Goal: Navigation & Orientation: Find specific page/section

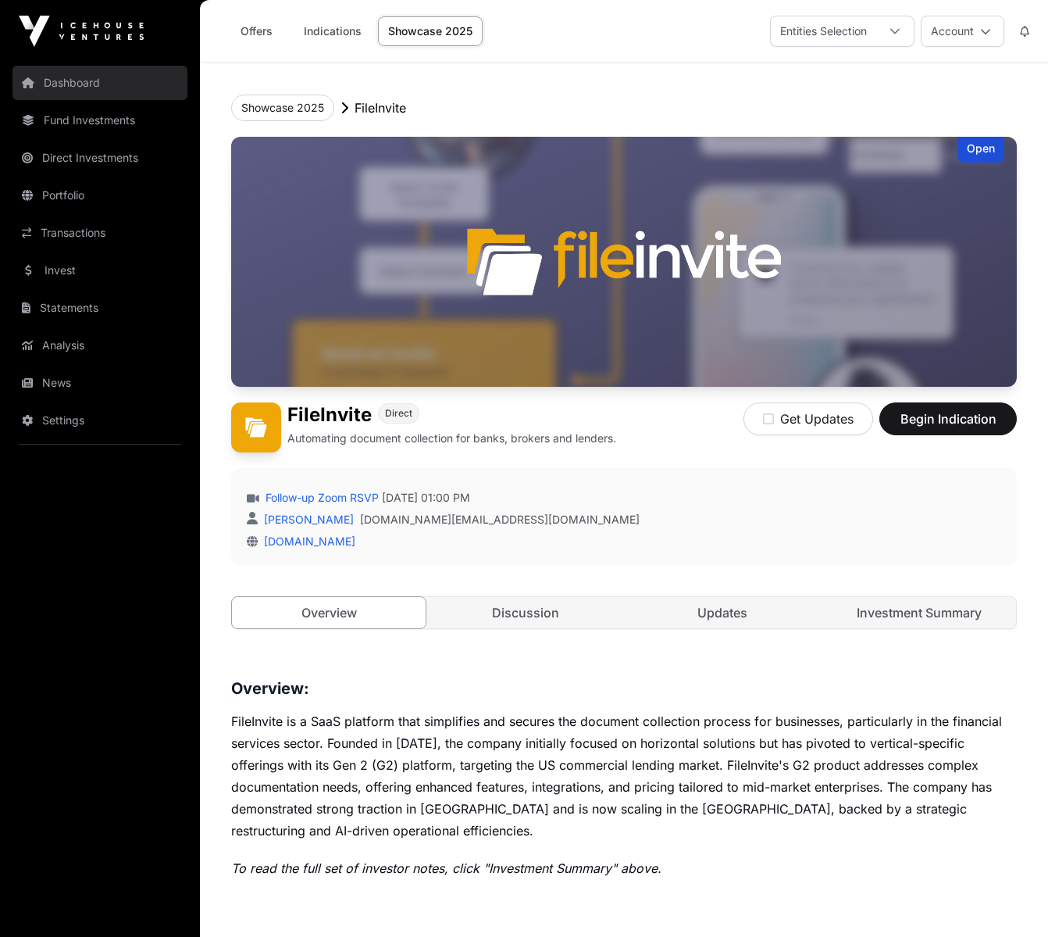
click at [71, 90] on link "Dashboard" at bounding box center [99, 83] width 175 height 34
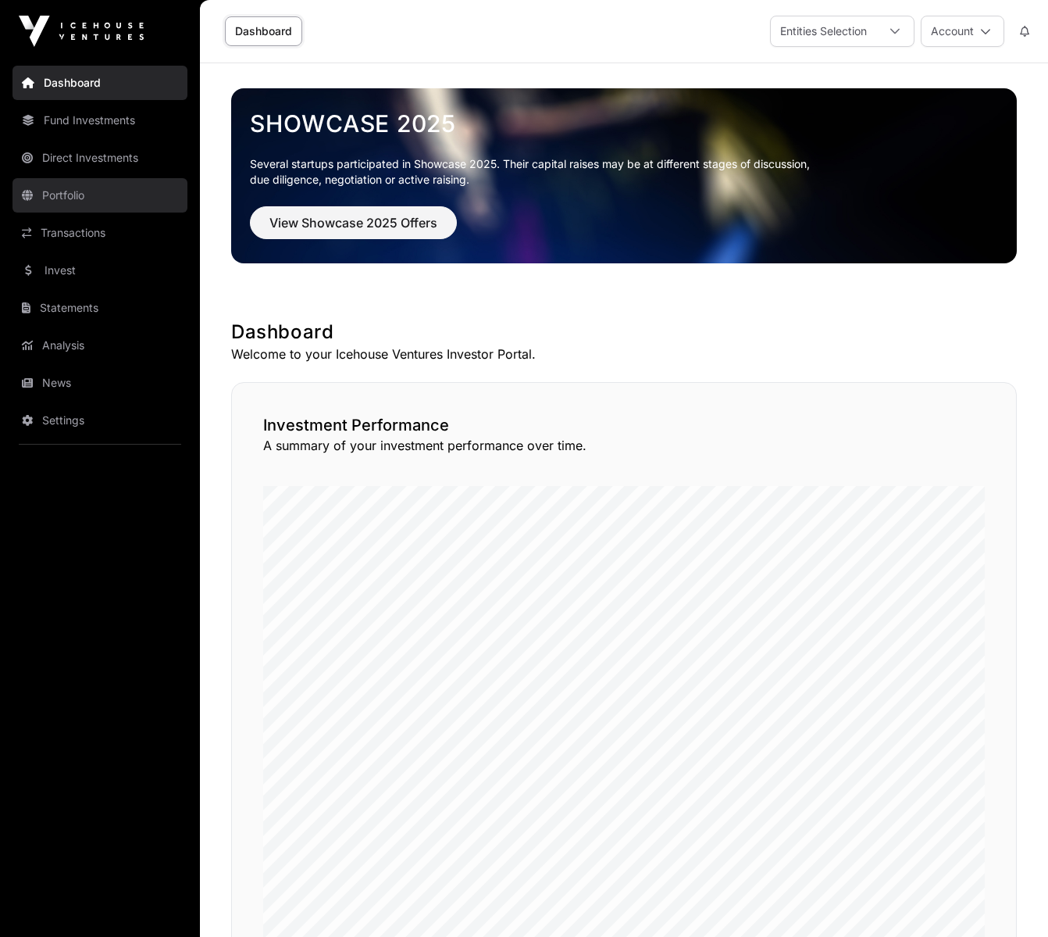
click at [77, 186] on link "Portfolio" at bounding box center [99, 195] width 175 height 34
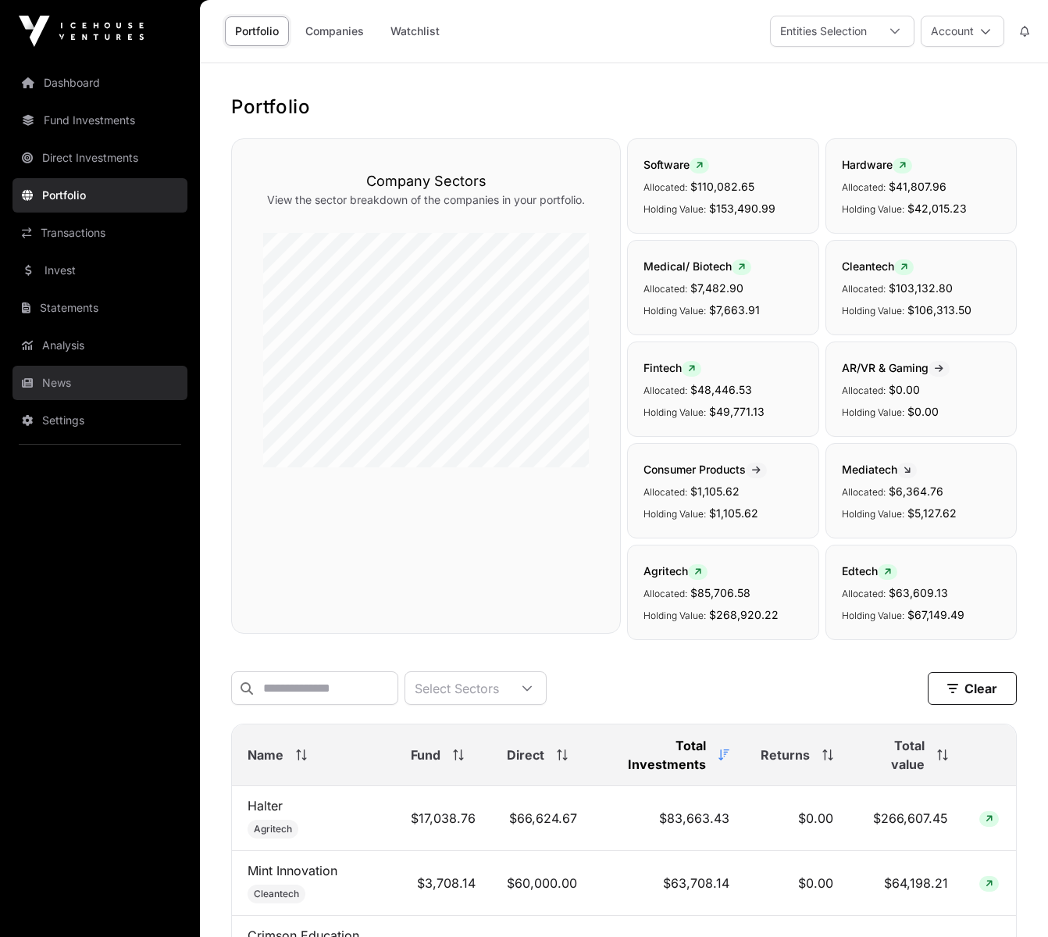
click at [59, 380] on link "News" at bounding box center [99, 383] width 175 height 34
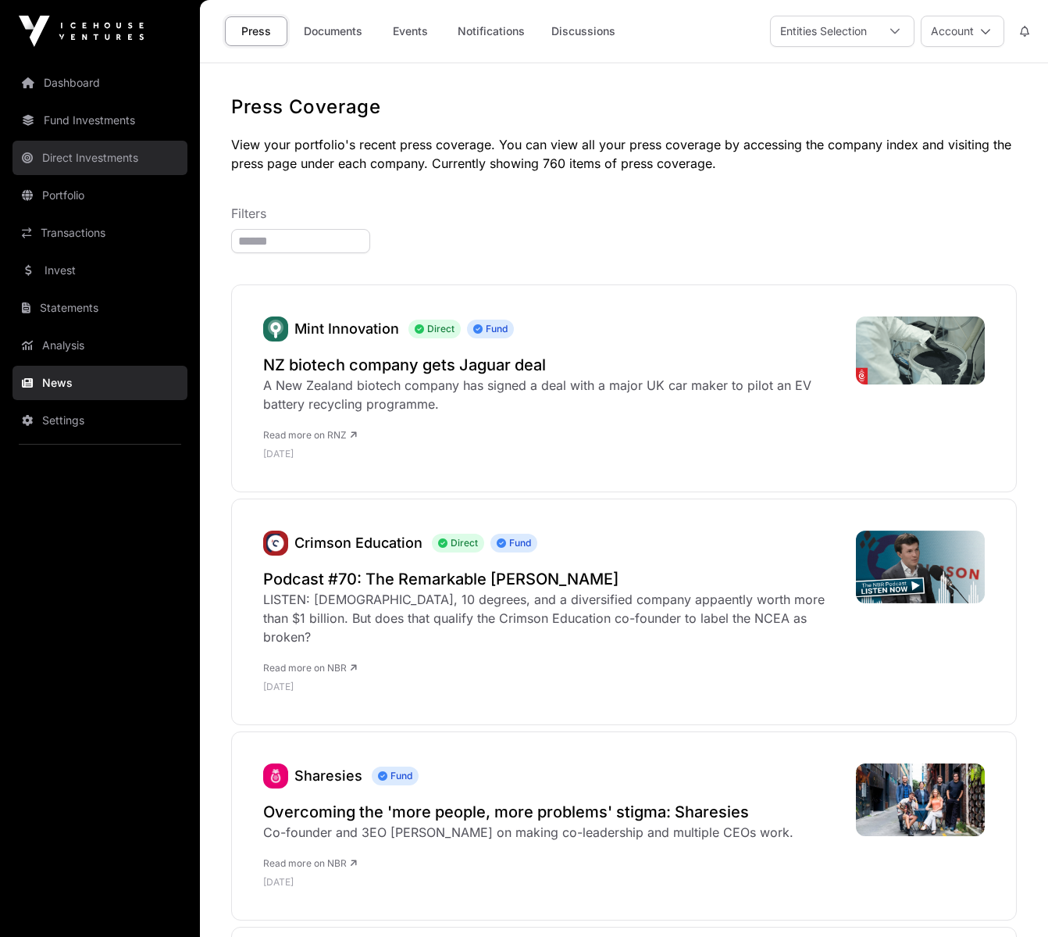
click at [77, 166] on link "Direct Investments" at bounding box center [99, 158] width 175 height 34
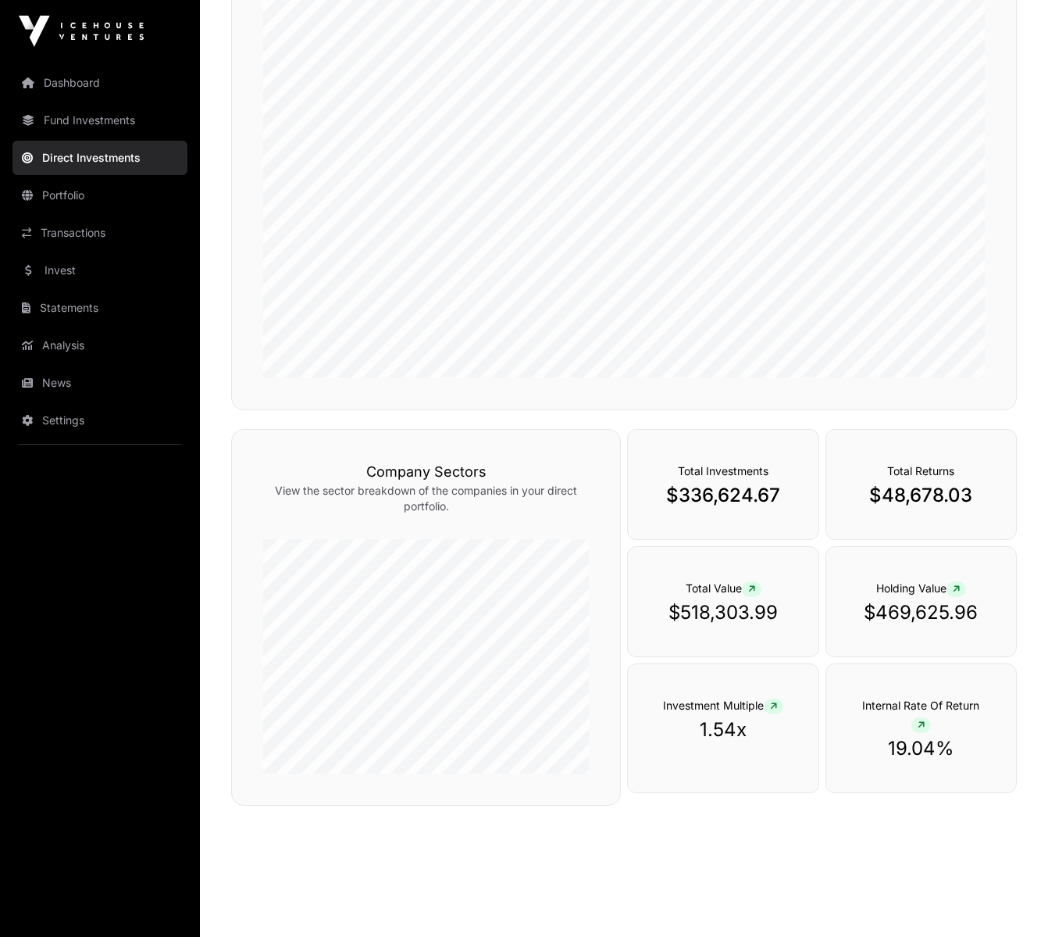
scroll to position [339, 0]
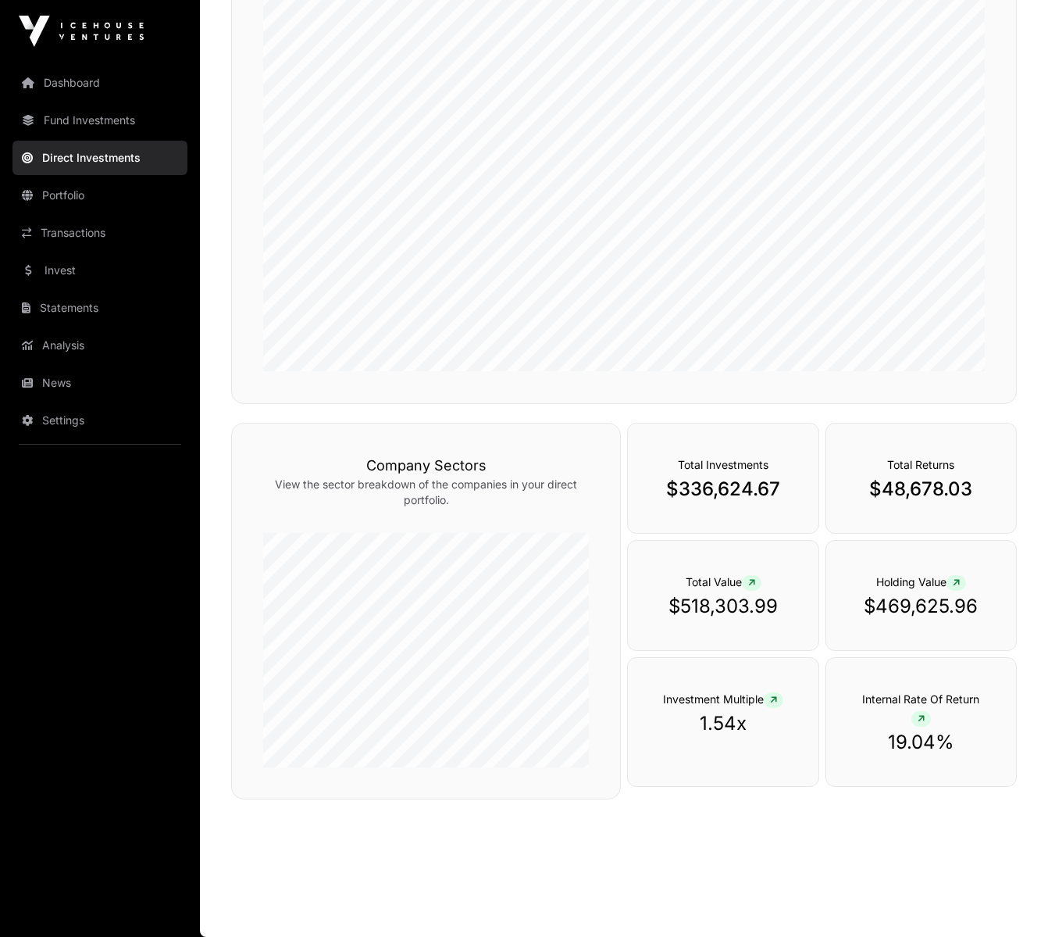
click at [95, 525] on nav "Dashboard Fund Investments Direct Investments Portfolio Transactions Invest Sta…" at bounding box center [100, 493] width 200 height 862
click at [71, 185] on link "Portfolio" at bounding box center [99, 195] width 175 height 34
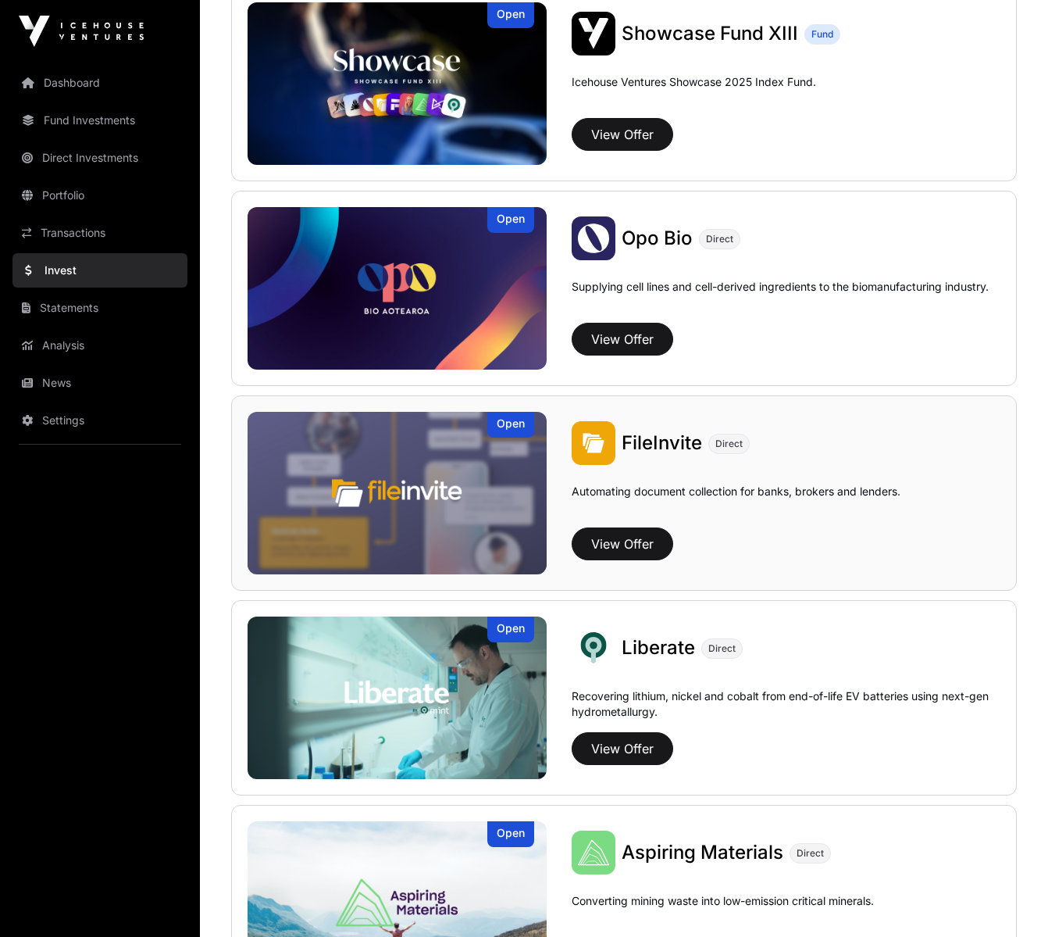
scroll to position [625, 0]
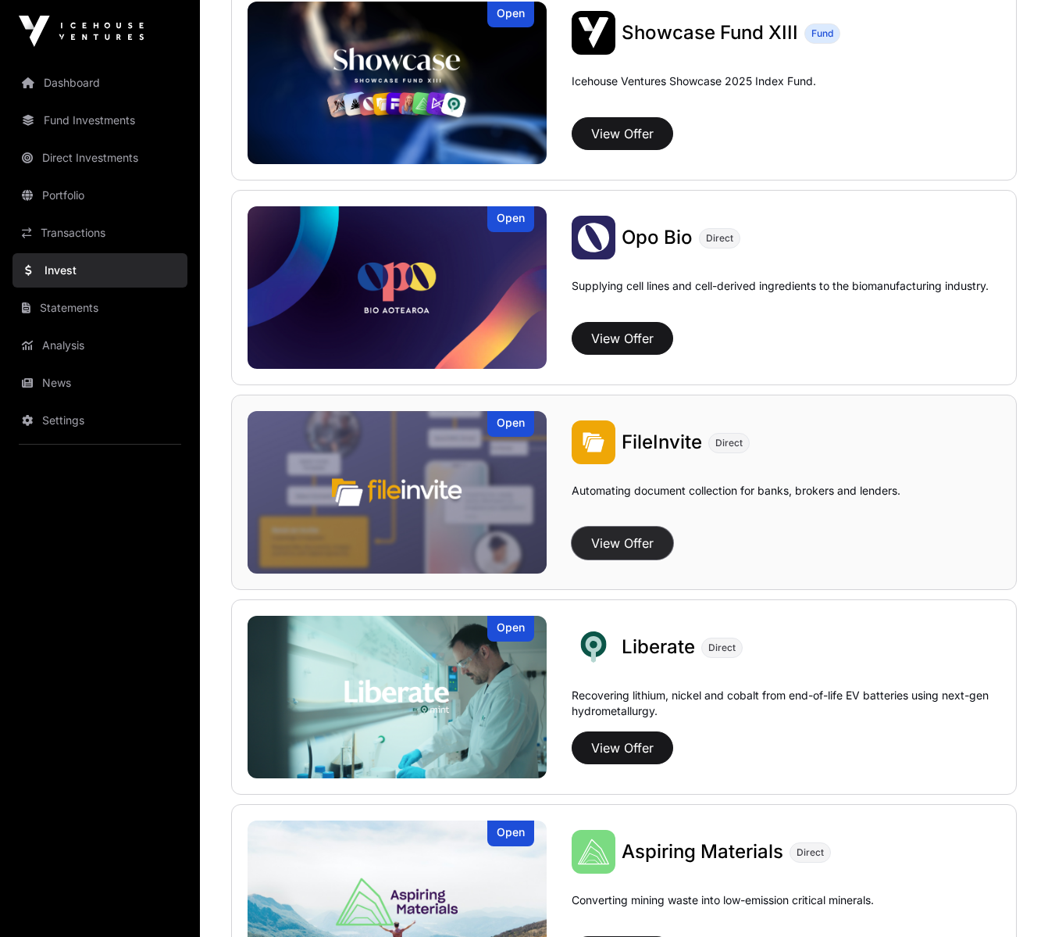
click at [614, 533] on button "View Offer" at bounding box center [623, 542] width 102 height 33
